Goal: Navigation & Orientation: Find specific page/section

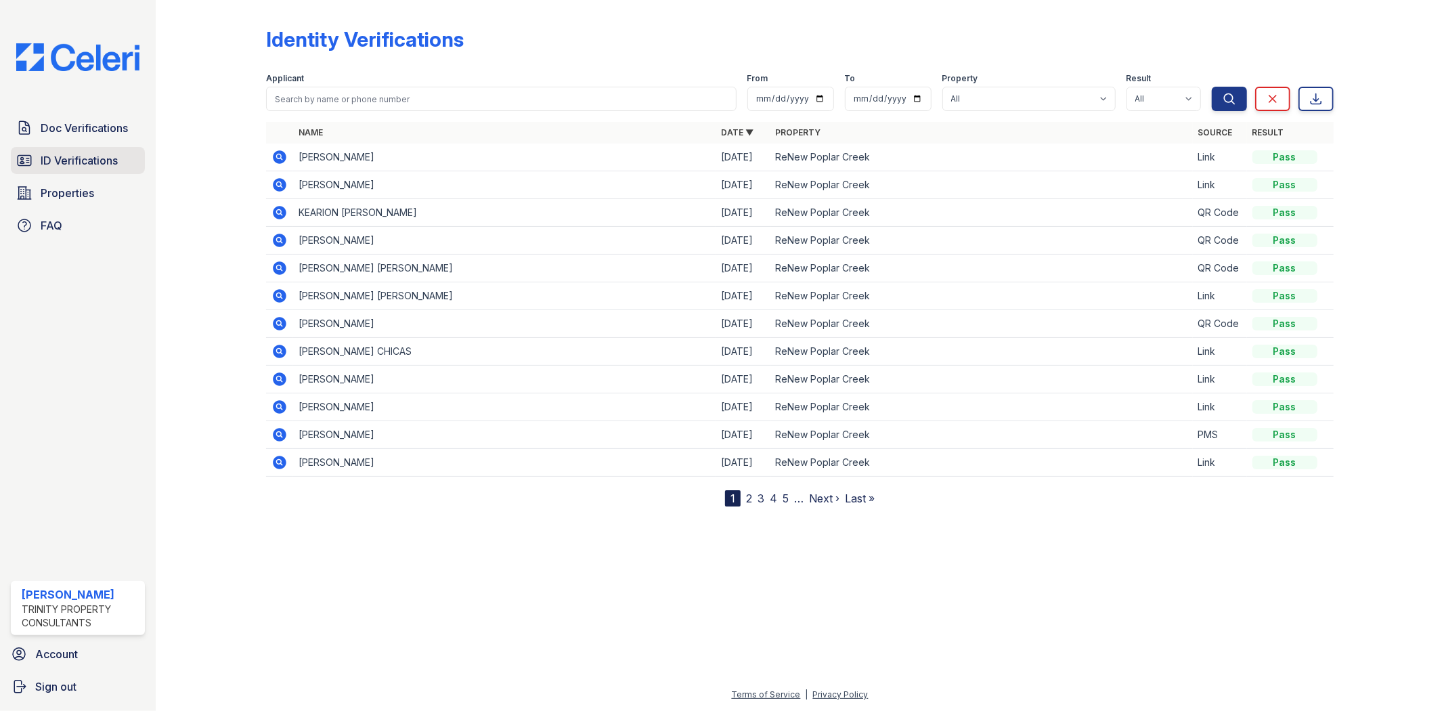
click at [106, 154] on span "ID Verifications" at bounding box center [79, 160] width 77 height 16
click at [79, 129] on span "Doc Verifications" at bounding box center [84, 128] width 87 height 16
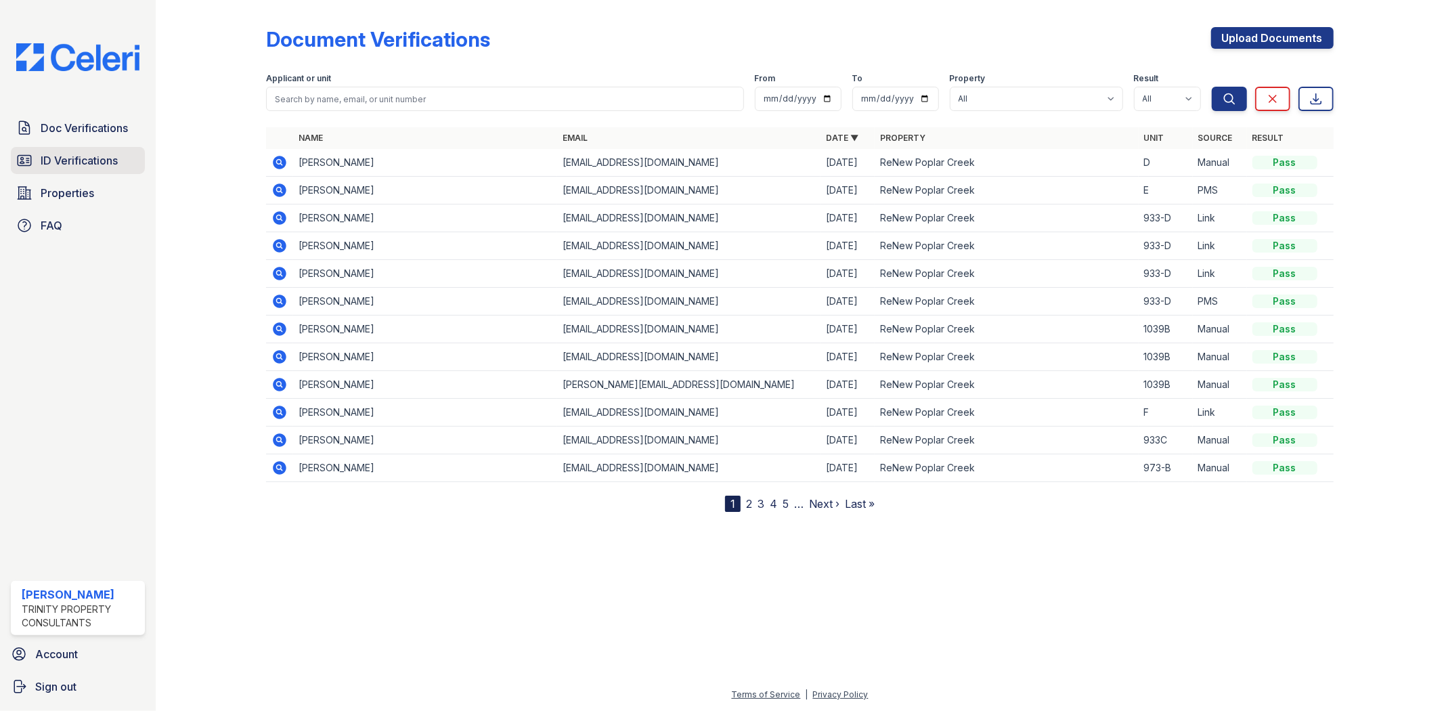
click at [89, 160] on span "ID Verifications" at bounding box center [79, 160] width 77 height 16
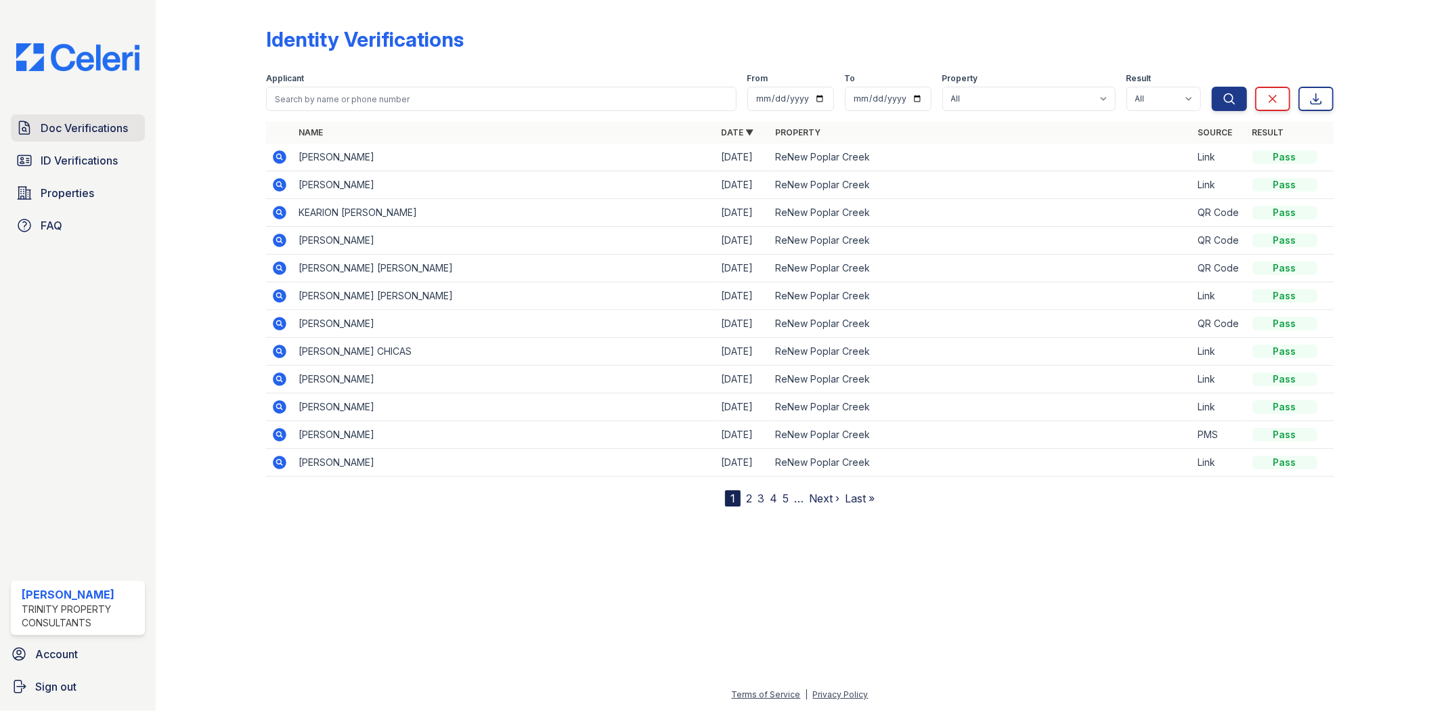
click at [95, 139] on link "Doc Verifications" at bounding box center [78, 127] width 134 height 27
